Goal: Task Accomplishment & Management: Use online tool/utility

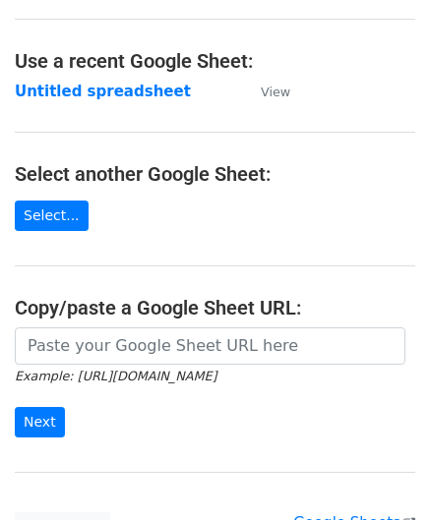
scroll to position [197, 0]
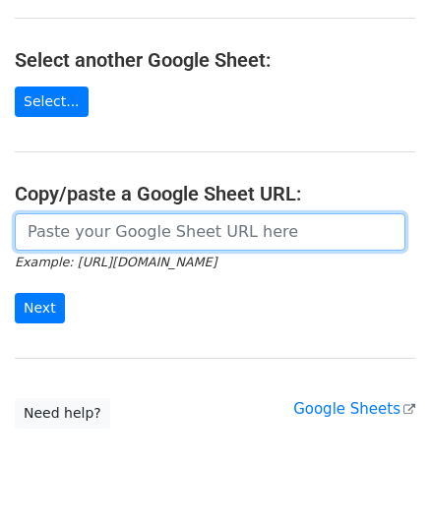
click at [59, 215] on input "url" at bounding box center [210, 231] width 391 height 37
paste input "https://docs.google.com/spreadsheets/d/1kxcER0FR4jL_aUWttR_3BYLcNkHKrTocMSPzot2…"
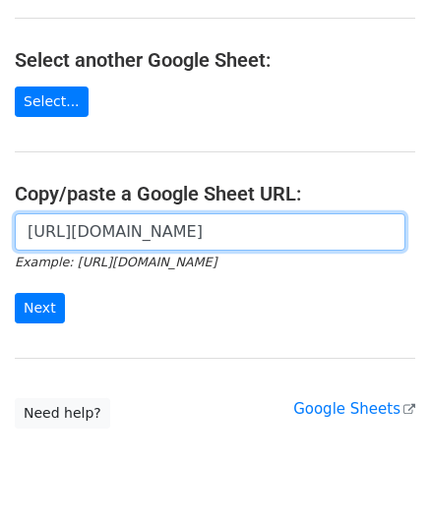
scroll to position [0, 415]
type input "https://docs.google.com/spreadsheets/d/1kxcER0FR4jL_aUWttR_3BYLcNkHKrTocMSPzot2…"
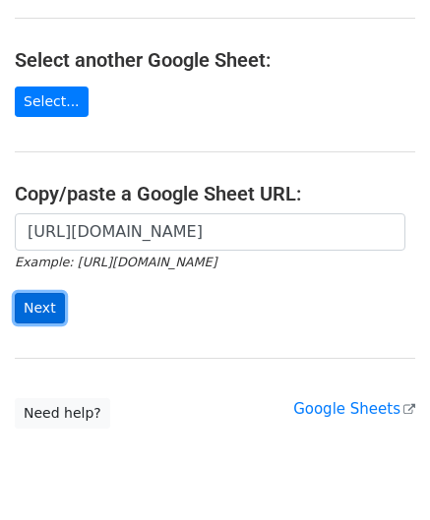
click at [33, 294] on input "Next" at bounding box center [40, 308] width 50 height 30
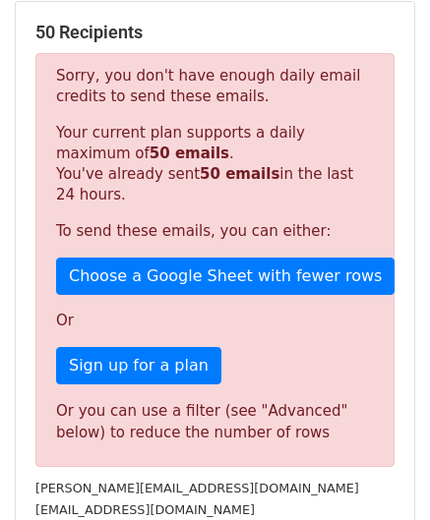
scroll to position [664, 0]
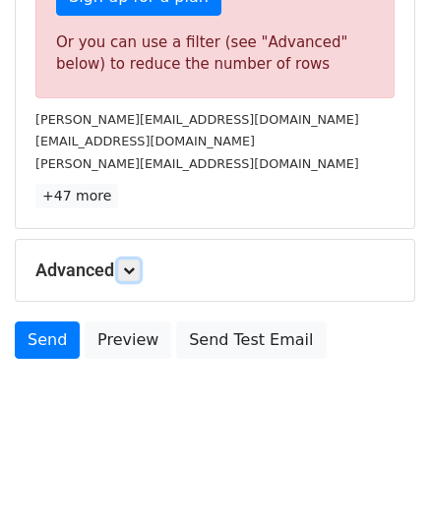
drag, startPoint x: 135, startPoint y: 271, endPoint x: 141, endPoint y: 280, distance: 11.5
click at [135, 271] on icon at bounding box center [129, 271] width 12 height 12
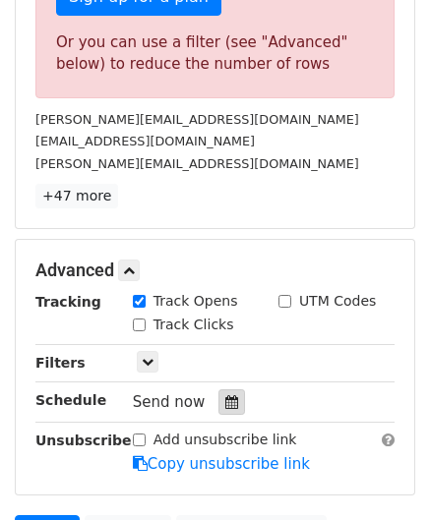
click at [225, 395] on icon at bounding box center [231, 402] width 13 height 14
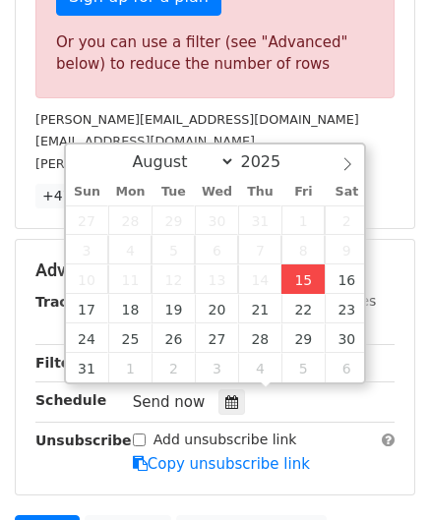
type input "[DATE] 12:00"
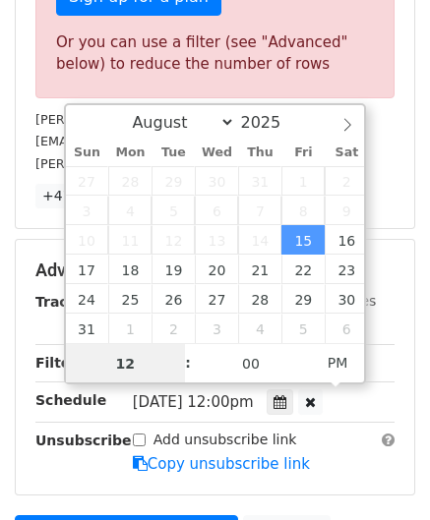
scroll to position [0, 0]
paste input "0"
type input "10"
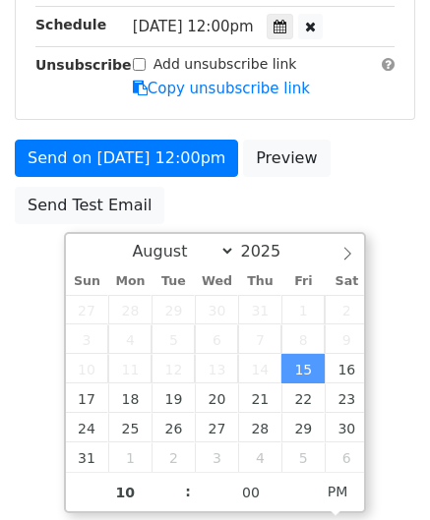
type input "[DATE] 22:00"
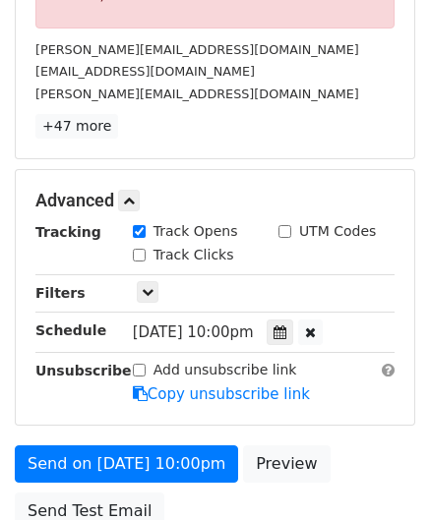
scroll to position [705, 0]
